Goal: Check status: Check status

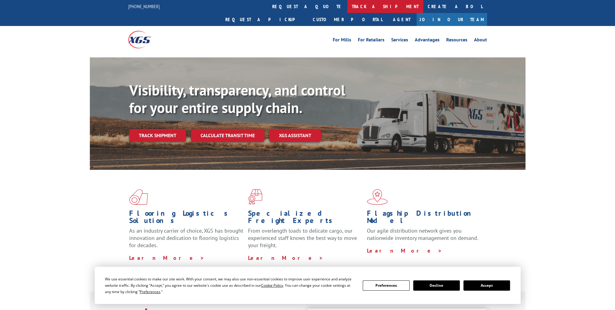
click at [347, 7] on link "track a shipment" at bounding box center [385, 6] width 76 height 13
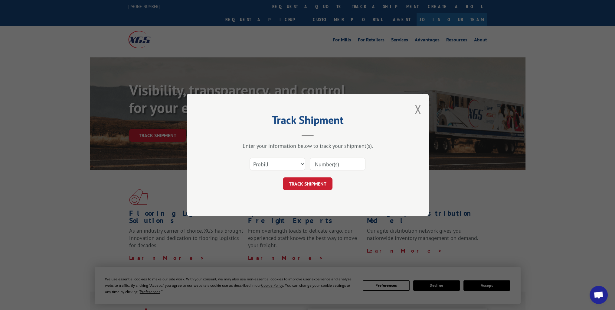
click at [343, 163] on input at bounding box center [338, 164] width 56 height 13
type input "944676686"
drag, startPoint x: 297, startPoint y: 183, endPoint x: 443, endPoint y: 212, distance: 148.6
click at [443, 212] on div "Track Shipment Enter your information below to track your shipment(s). Select c…" at bounding box center [307, 155] width 615 height 310
click at [309, 184] on button "TRACK SHIPMENT" at bounding box center [308, 184] width 50 height 13
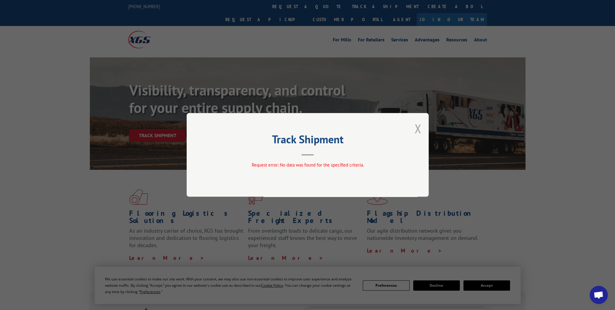
click at [417, 132] on button "Close modal" at bounding box center [418, 129] width 7 height 16
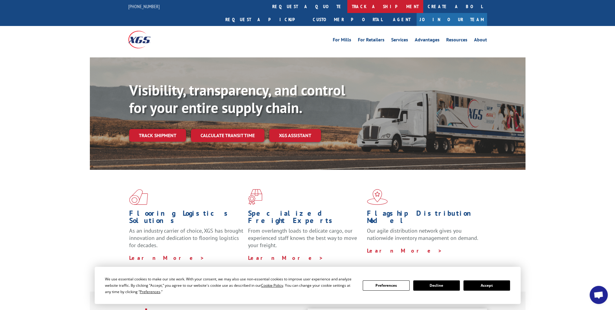
click at [347, 11] on link "track a shipment" at bounding box center [385, 6] width 76 height 13
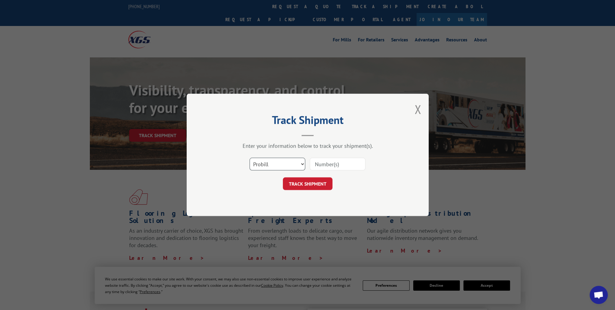
click at [304, 164] on select "Select category... Probill BOL PO" at bounding box center [278, 164] width 56 height 13
select select "bol"
click at [250, 158] on select "Select category... Probill BOL PO" at bounding box center [278, 164] width 56 height 13
click at [314, 165] on input at bounding box center [338, 164] width 56 height 13
type input "944676686"
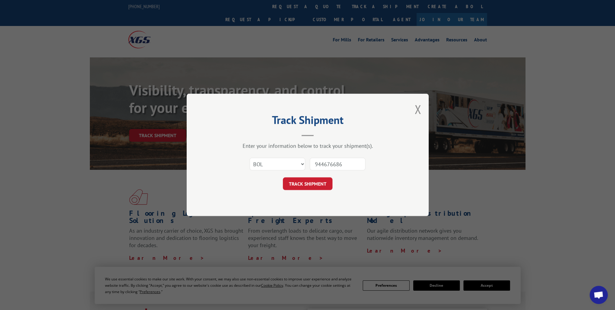
drag, startPoint x: 304, startPoint y: 182, endPoint x: 309, endPoint y: 191, distance: 10.3
click at [304, 182] on button "TRACK SHIPMENT" at bounding box center [308, 184] width 50 height 13
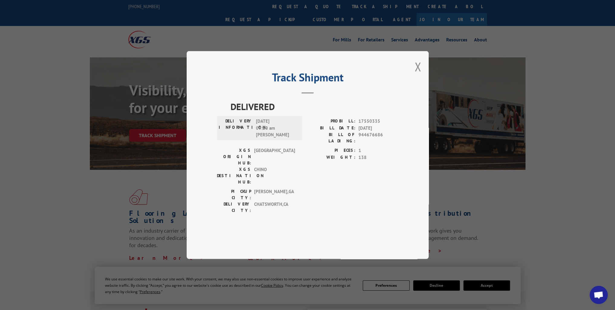
drag, startPoint x: 287, startPoint y: 121, endPoint x: 458, endPoint y: 166, distance: 177.2
click at [473, 164] on div "Track Shipment DELIVERED DELIVERY INFORMATION: [DATE] 09:20 am [PERSON_NAME]: 1…" at bounding box center [307, 155] width 615 height 310
drag, startPoint x: 312, startPoint y: 128, endPoint x: 485, endPoint y: 192, distance: 184.2
click at [485, 192] on div "Track Shipment DELIVERED DELIVERY INFORMATION: [DATE] 09:20 am [PERSON_NAME]: 1…" at bounding box center [307, 155] width 615 height 310
drag, startPoint x: 260, startPoint y: 111, endPoint x: 393, endPoint y: 193, distance: 156.5
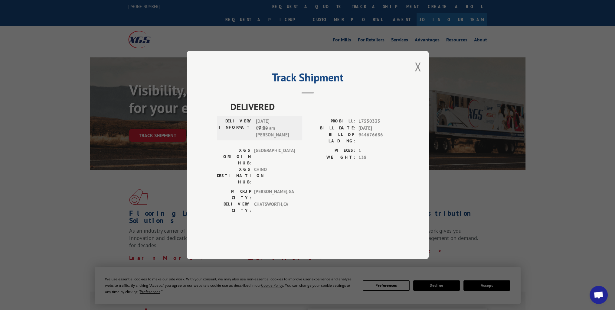
click at [393, 193] on div "PICKUP CITY: [GEOGRAPHIC_DATA] , [GEOGRAPHIC_DATA]: [GEOGRAPHIC_DATA] , [GEOGRA…" at bounding box center [308, 203] width 182 height 28
drag, startPoint x: 290, startPoint y: 177, endPoint x: 330, endPoint y: 206, distance: 49.4
click at [330, 206] on div "DELIVERED DELIVERY INFORMATION: [DATE] 09:20 am [PERSON_NAME]: 17550335 BILL DA…" at bounding box center [308, 166] width 182 height 133
drag, startPoint x: 324, startPoint y: 206, endPoint x: 487, endPoint y: 198, distance: 162.7
click at [489, 198] on div "Track Shipment DELIVERED DELIVERY INFORMATION: [DATE] 09:20 am [PERSON_NAME]: 1…" at bounding box center [307, 155] width 615 height 310
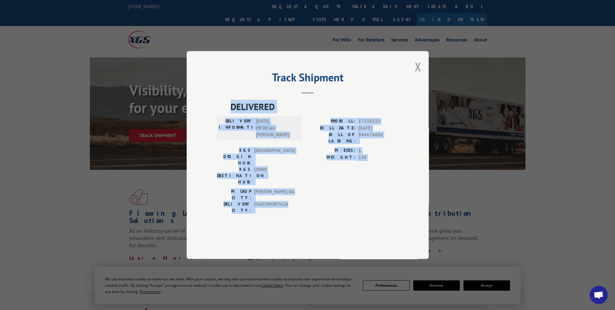
drag, startPoint x: 230, startPoint y: 123, endPoint x: 385, endPoint y: 201, distance: 173.1
click at [385, 201] on div "DELIVERED DELIVERY INFORMATION: [DATE] 09:20 am [PERSON_NAME]: 17550335 BILL DA…" at bounding box center [308, 166] width 182 height 133
copy div "DELIVERED DELIVERY INFORMATION: [DATE] 09:20 am [PERSON_NAME]: 17550335 BILL DA…"
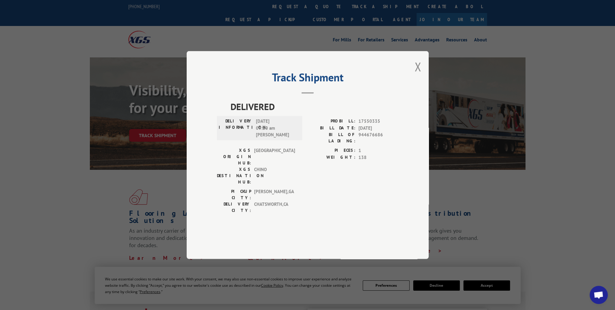
drag, startPoint x: 351, startPoint y: 105, endPoint x: 301, endPoint y: 130, distance: 56.2
click at [301, 113] on span "DELIVERED" at bounding box center [315, 107] width 168 height 14
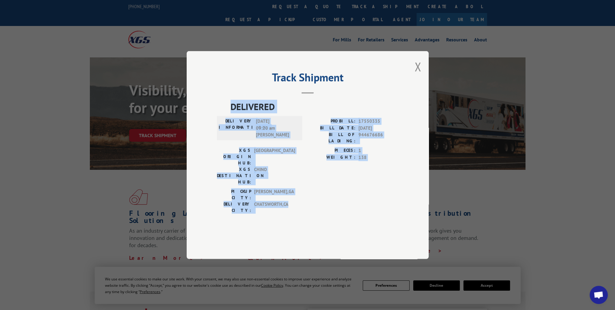
drag, startPoint x: 229, startPoint y: 121, endPoint x: 317, endPoint y: 176, distance: 103.5
click at [397, 203] on div "DELIVERED DELIVERY INFORMATION: [DATE] 09:20 am [PERSON_NAME]: 17550335 BILL DA…" at bounding box center [308, 166] width 182 height 133
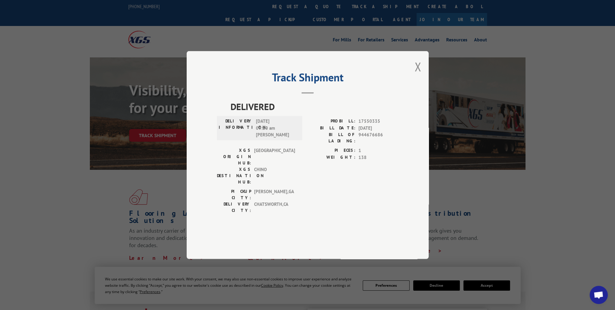
drag, startPoint x: 344, startPoint y: 108, endPoint x: 276, endPoint y: 224, distance: 134.8
click at [270, 226] on div "Track Shipment DELIVERED DELIVERY INFORMATION: [DATE] 09:20 am [PERSON_NAME]: 1…" at bounding box center [308, 155] width 242 height 208
